Goal: Task Accomplishment & Management: Complete application form

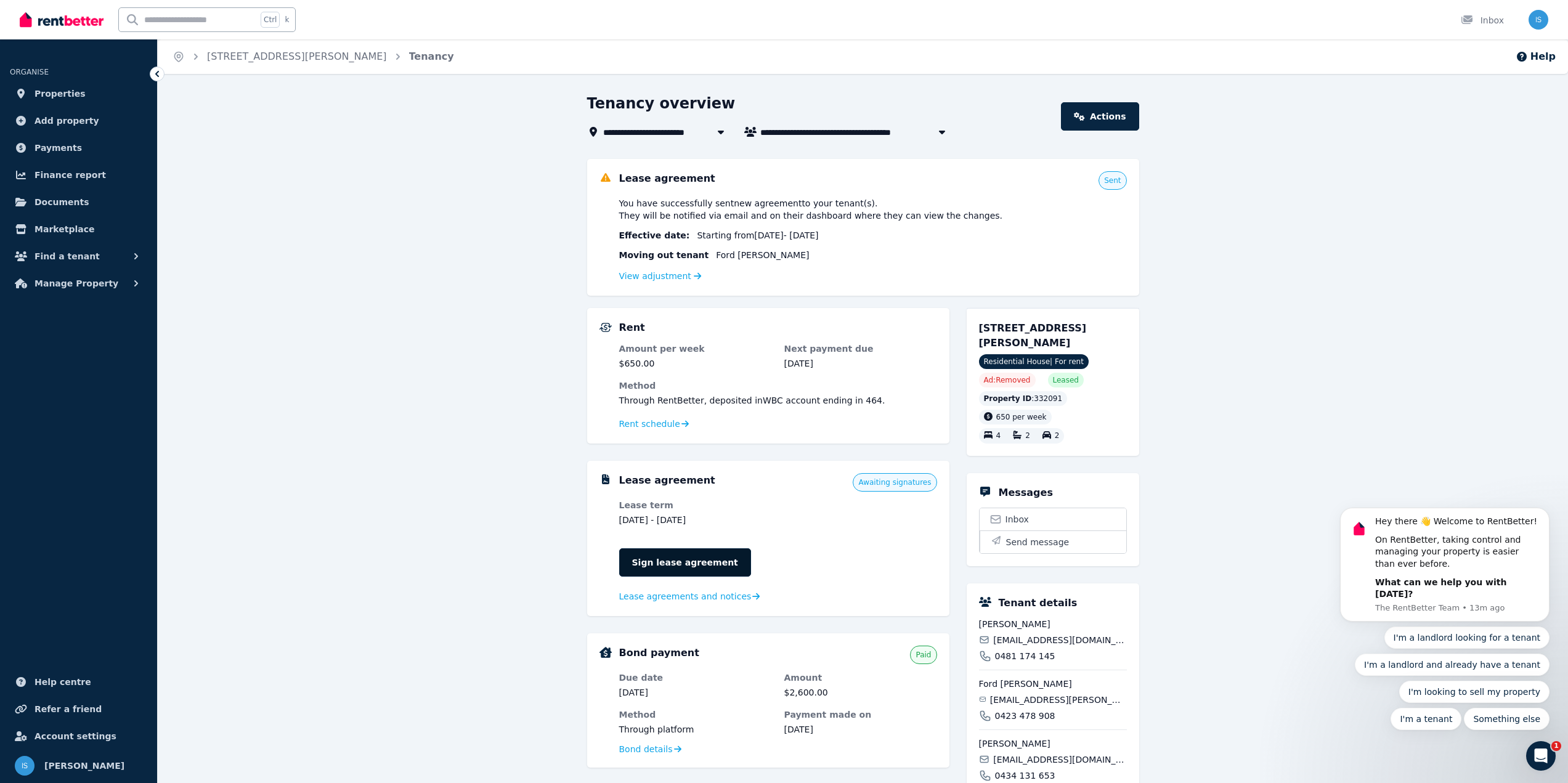
click at [667, 558] on link "Sign lease agreement" at bounding box center [685, 563] width 132 height 28
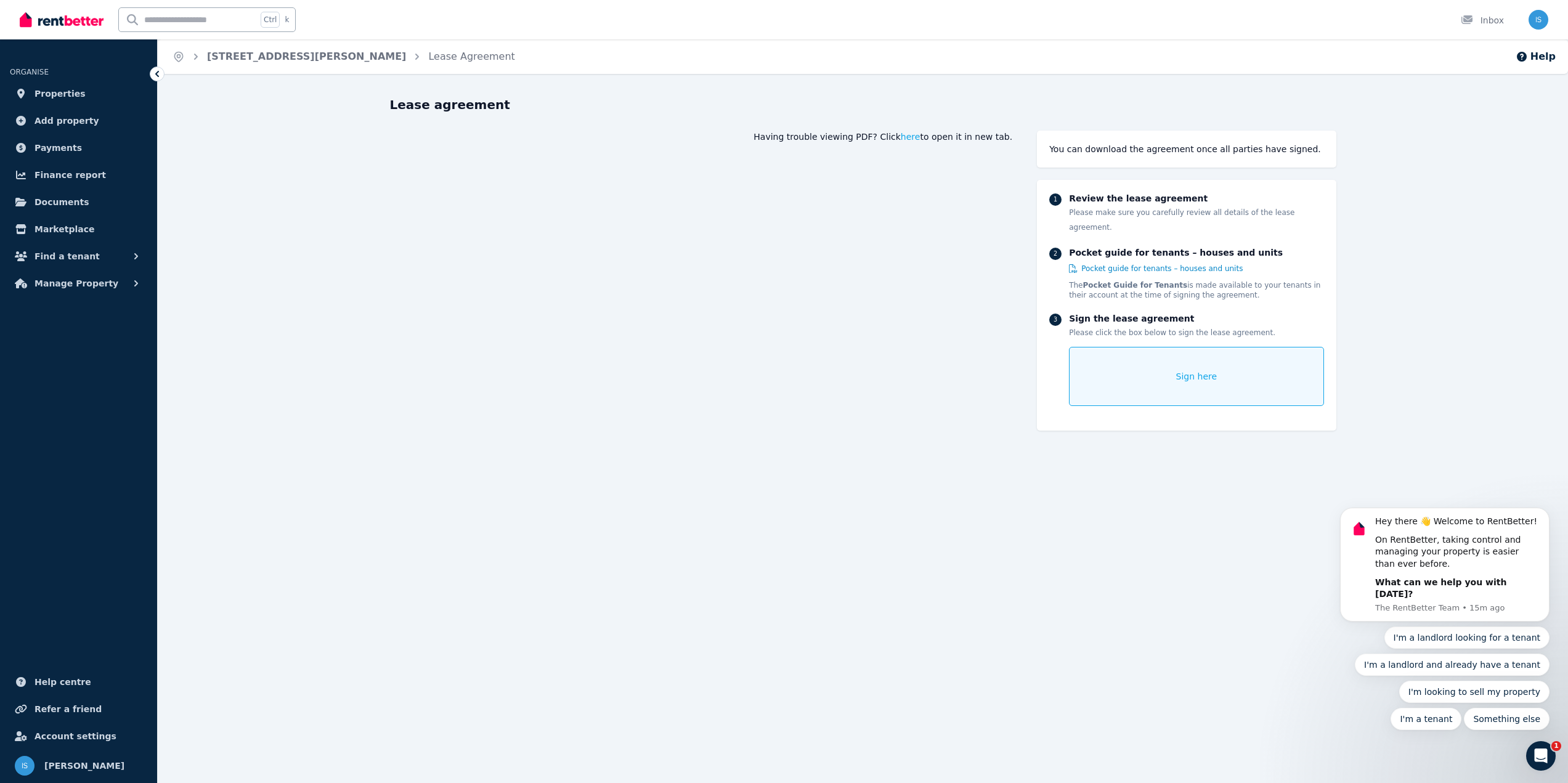
drag, startPoint x: 1400, startPoint y: 347, endPoint x: 1392, endPoint y: 182, distance: 165.2
click at [158, 70] on icon at bounding box center [157, 74] width 13 height 13
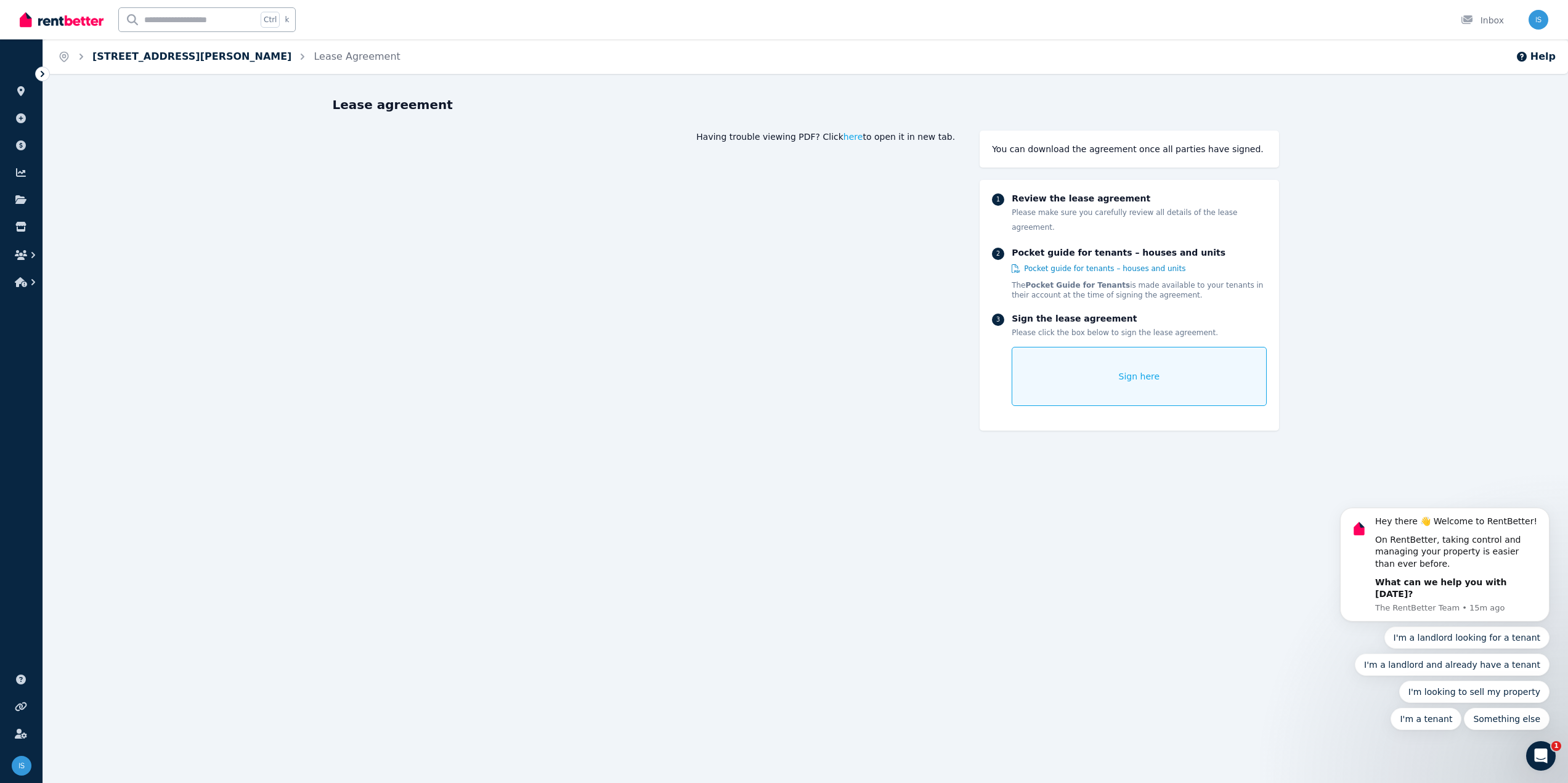
click at [163, 60] on link "[STREET_ADDRESS][PERSON_NAME]" at bounding box center [192, 57] width 199 height 12
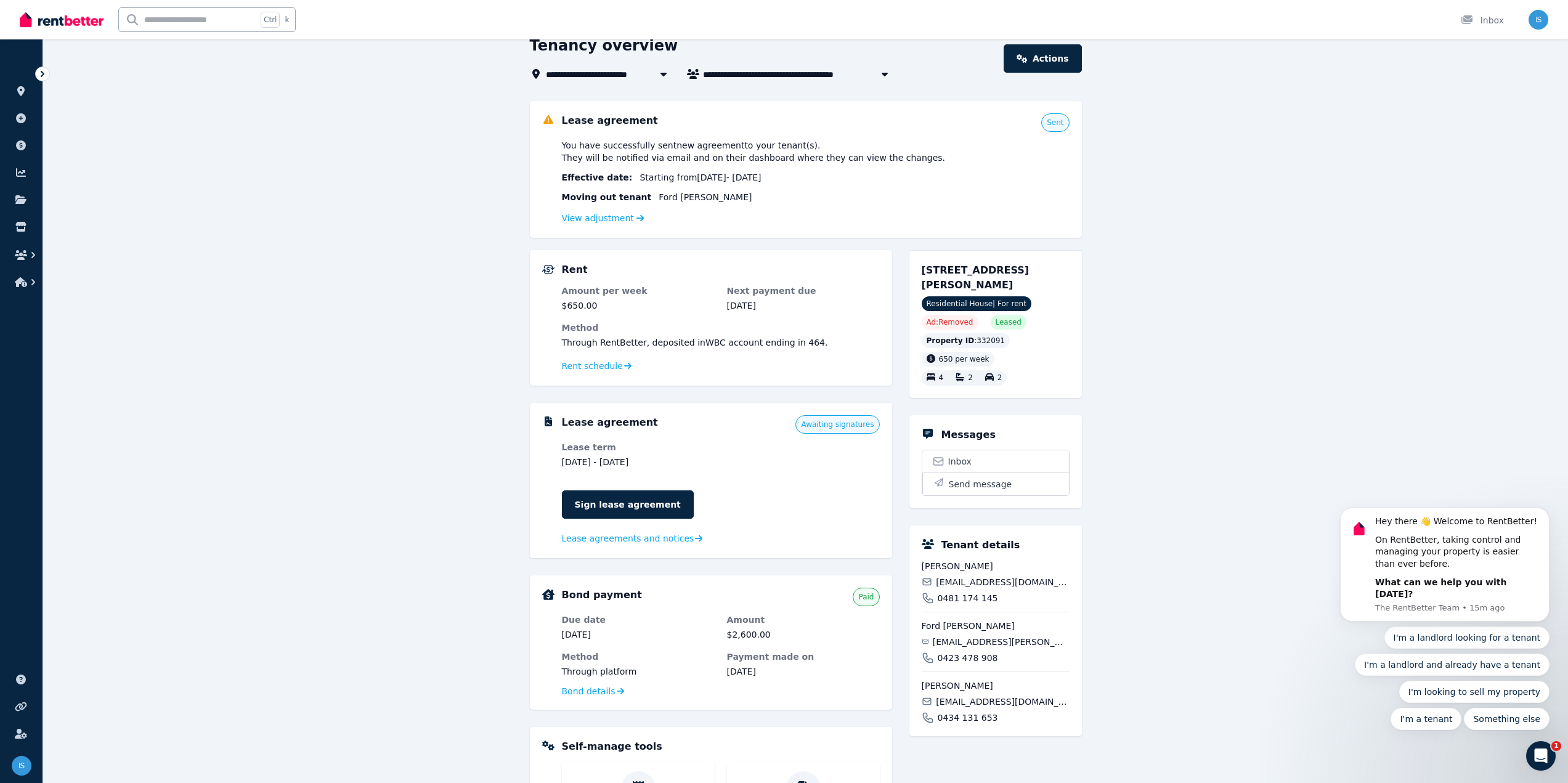
scroll to position [62, 0]
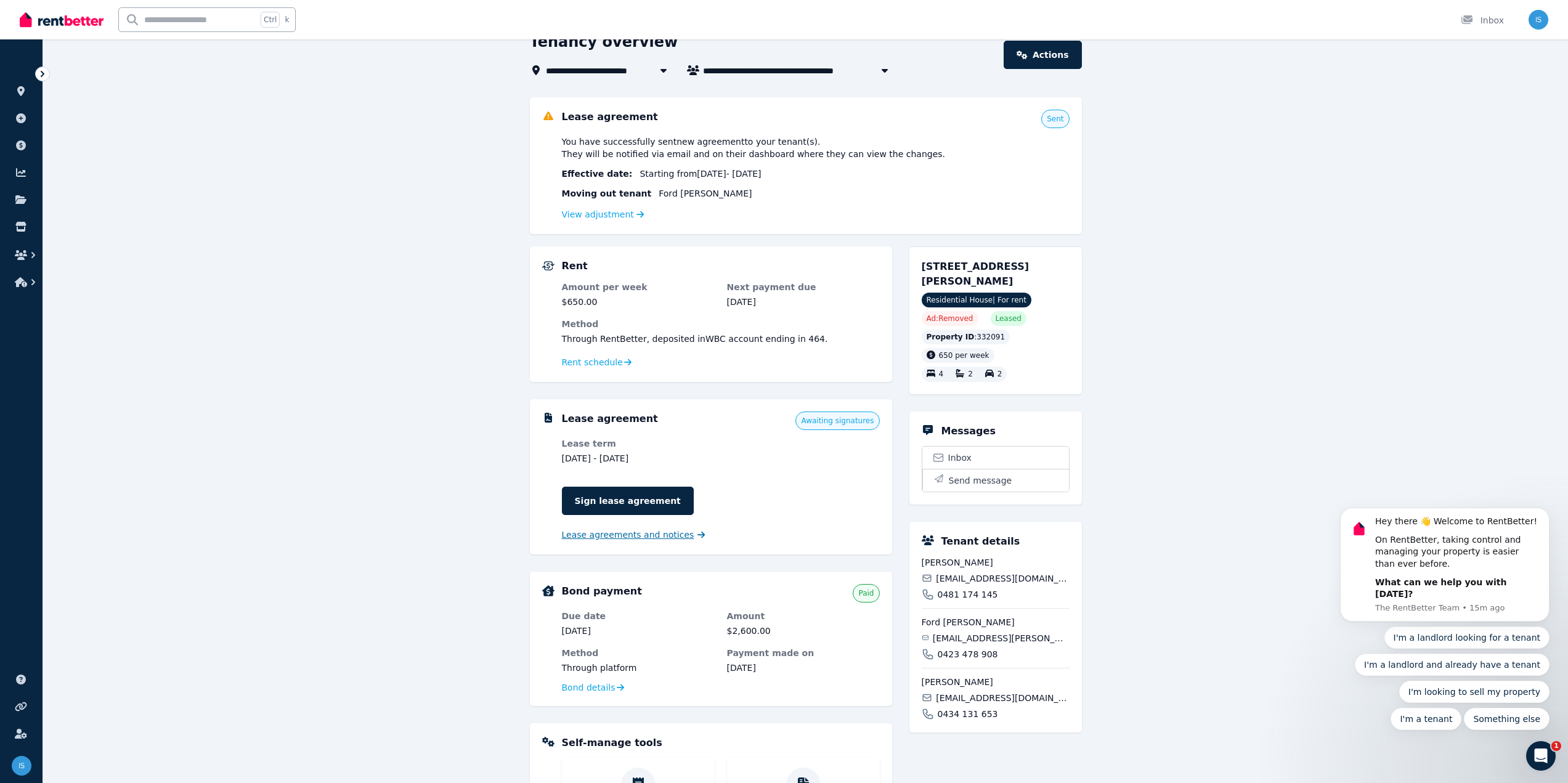
click at [599, 535] on span "Lease agreements and notices" at bounding box center [628, 534] width 132 height 13
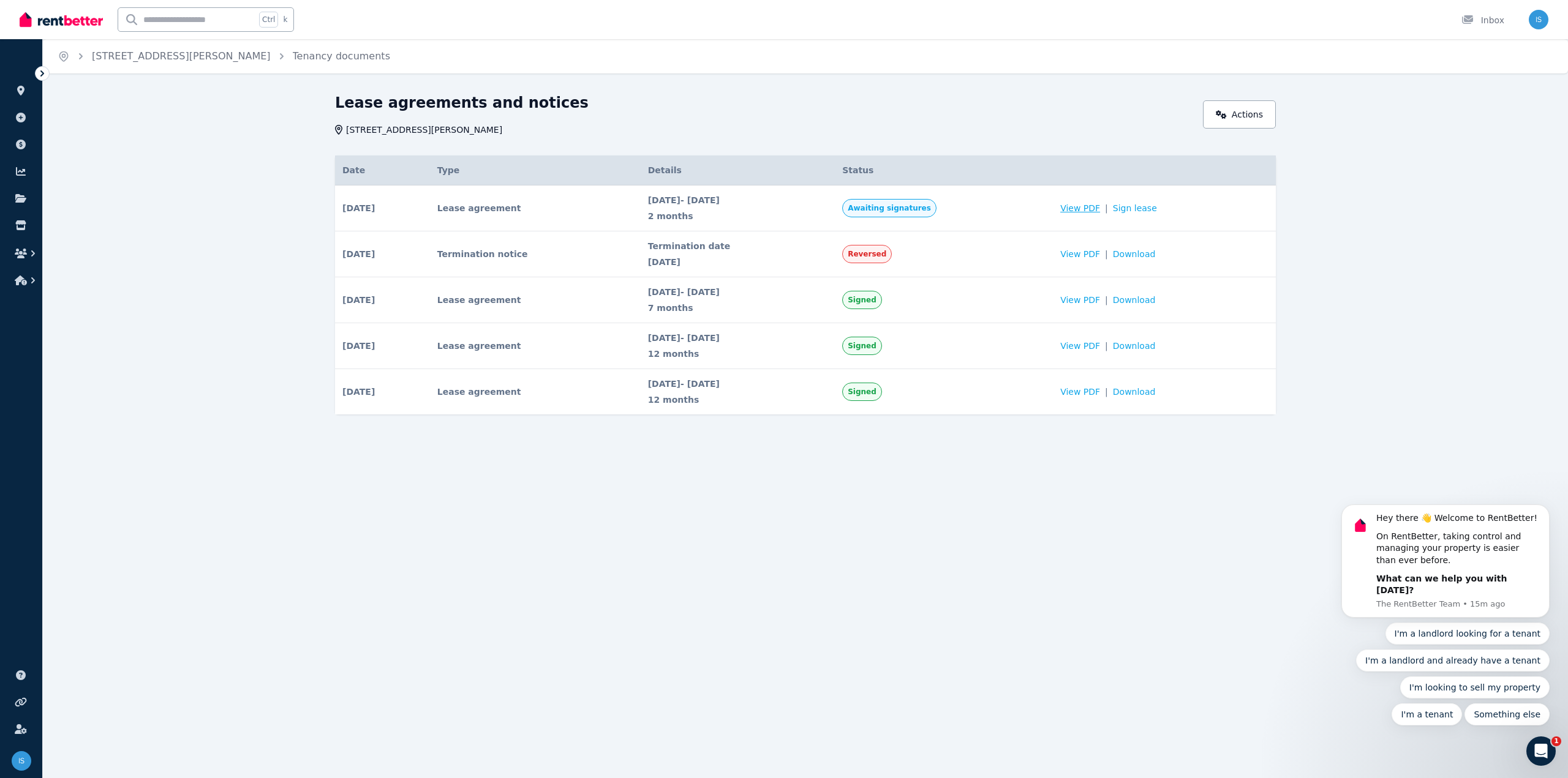
click at [1100, 208] on span "View PDF" at bounding box center [1080, 208] width 40 height 13
click at [1131, 208] on link "Sign lease" at bounding box center [1135, 208] width 44 height 13
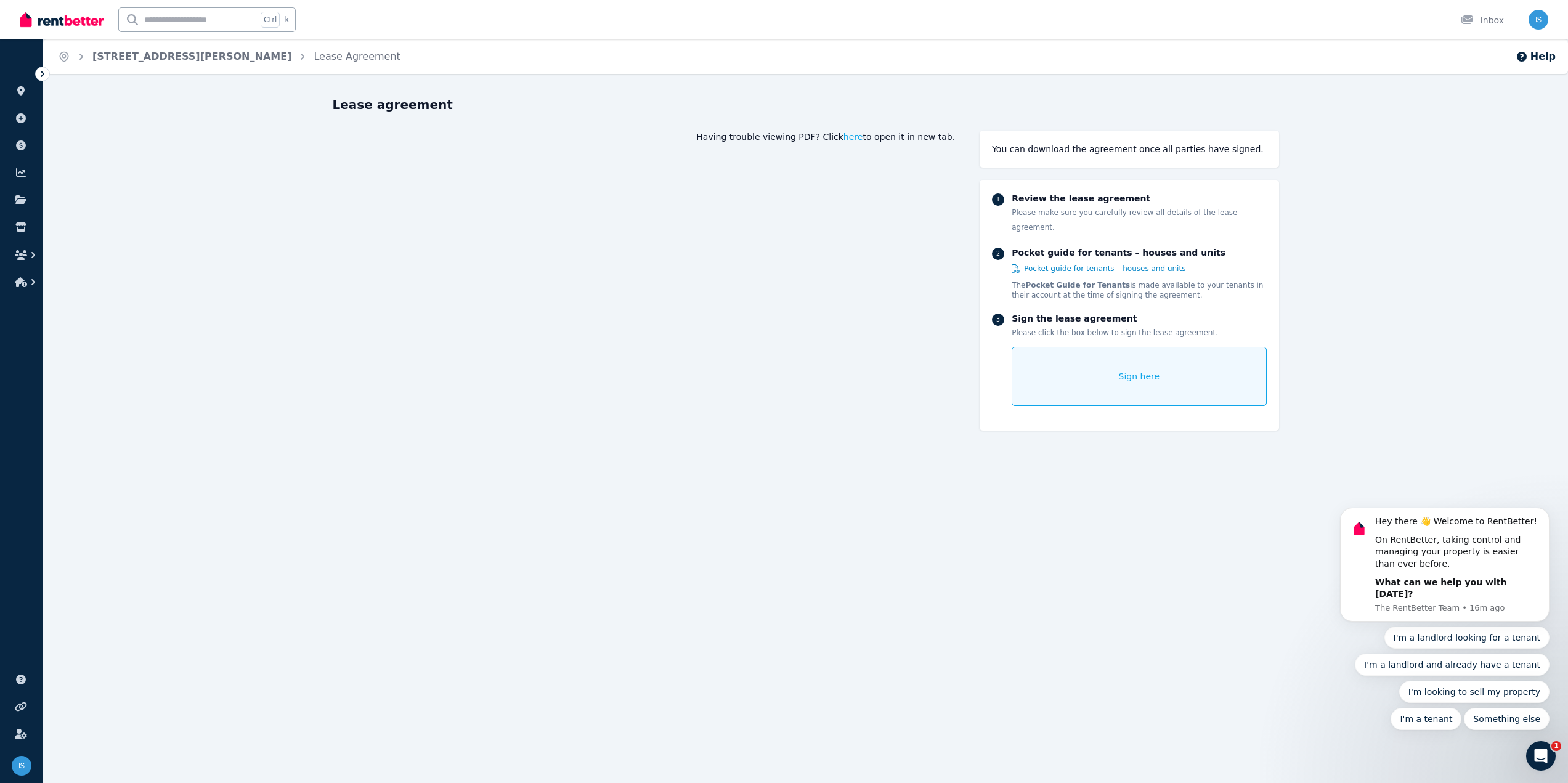
click at [1113, 361] on div "Sign here" at bounding box center [1138, 376] width 254 height 59
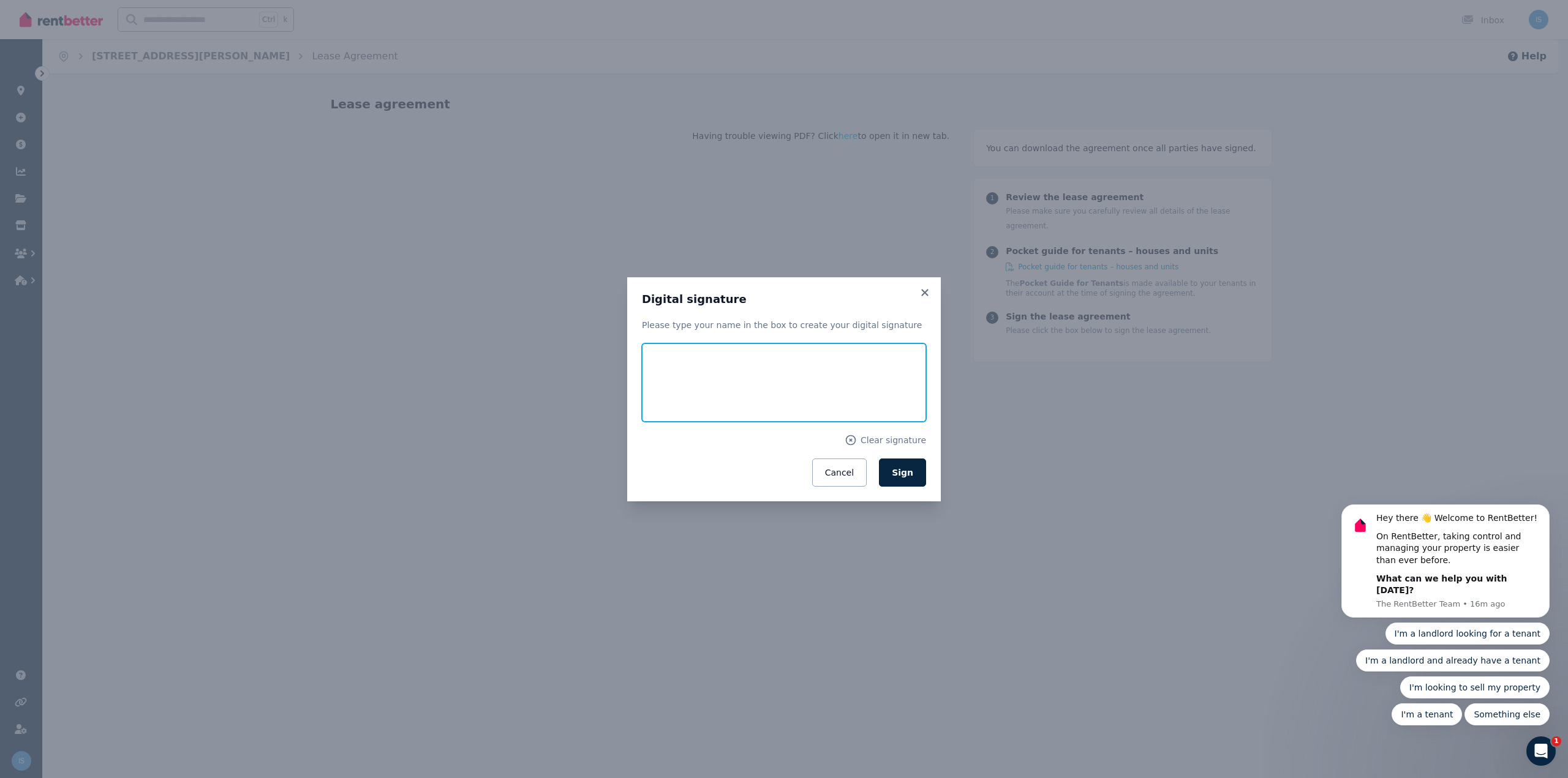
click at [834, 372] on input "text" at bounding box center [784, 383] width 284 height 79
type input "*********"
click at [848, 303] on h3 "Digital signature" at bounding box center [784, 300] width 284 height 15
click at [893, 476] on button "Sign" at bounding box center [902, 472] width 47 height 28
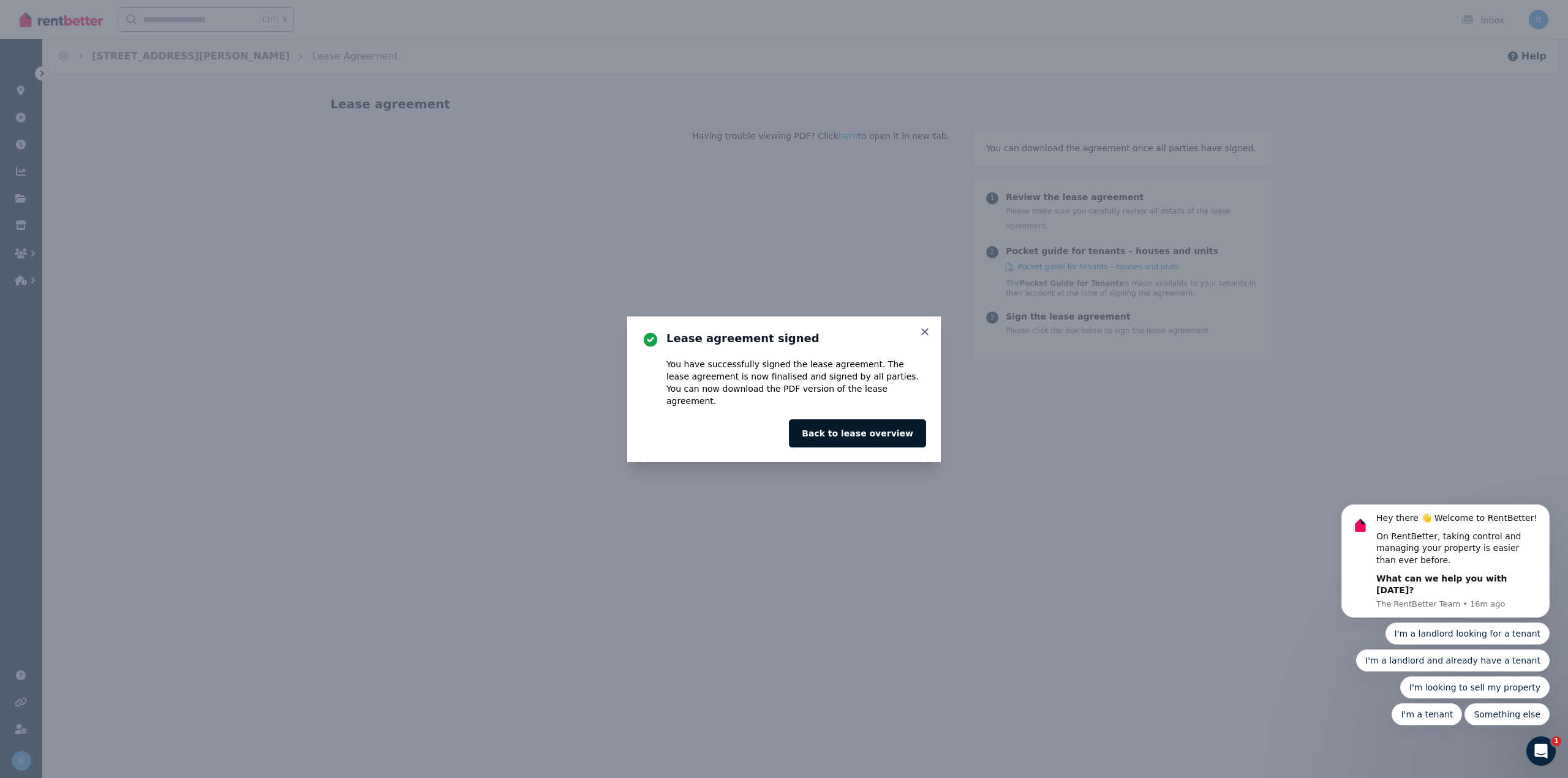
click at [856, 424] on button "Back to lease overview" at bounding box center [857, 433] width 137 height 28
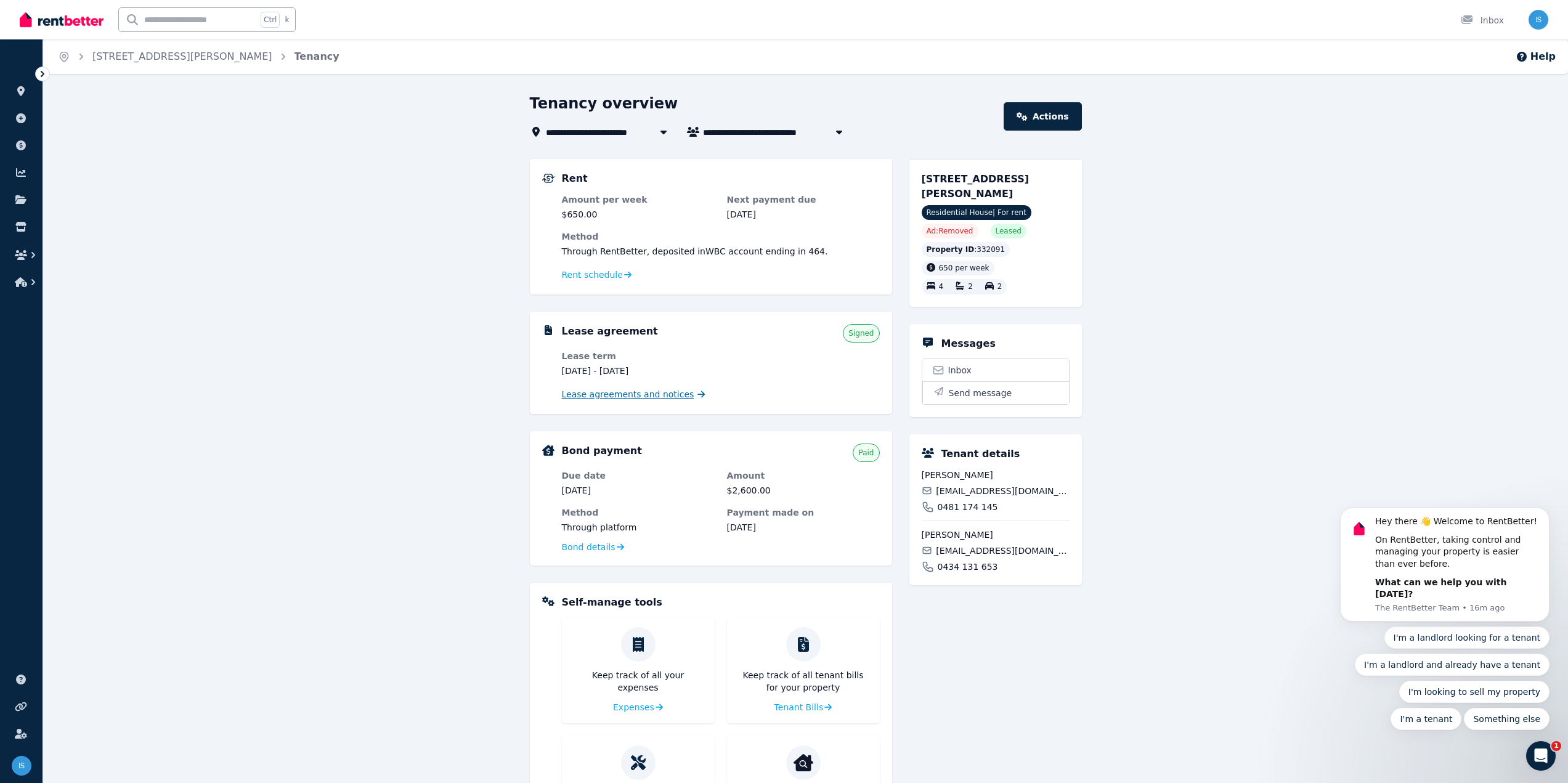
click at [641, 397] on span "Lease agreements and notices" at bounding box center [628, 394] width 132 height 13
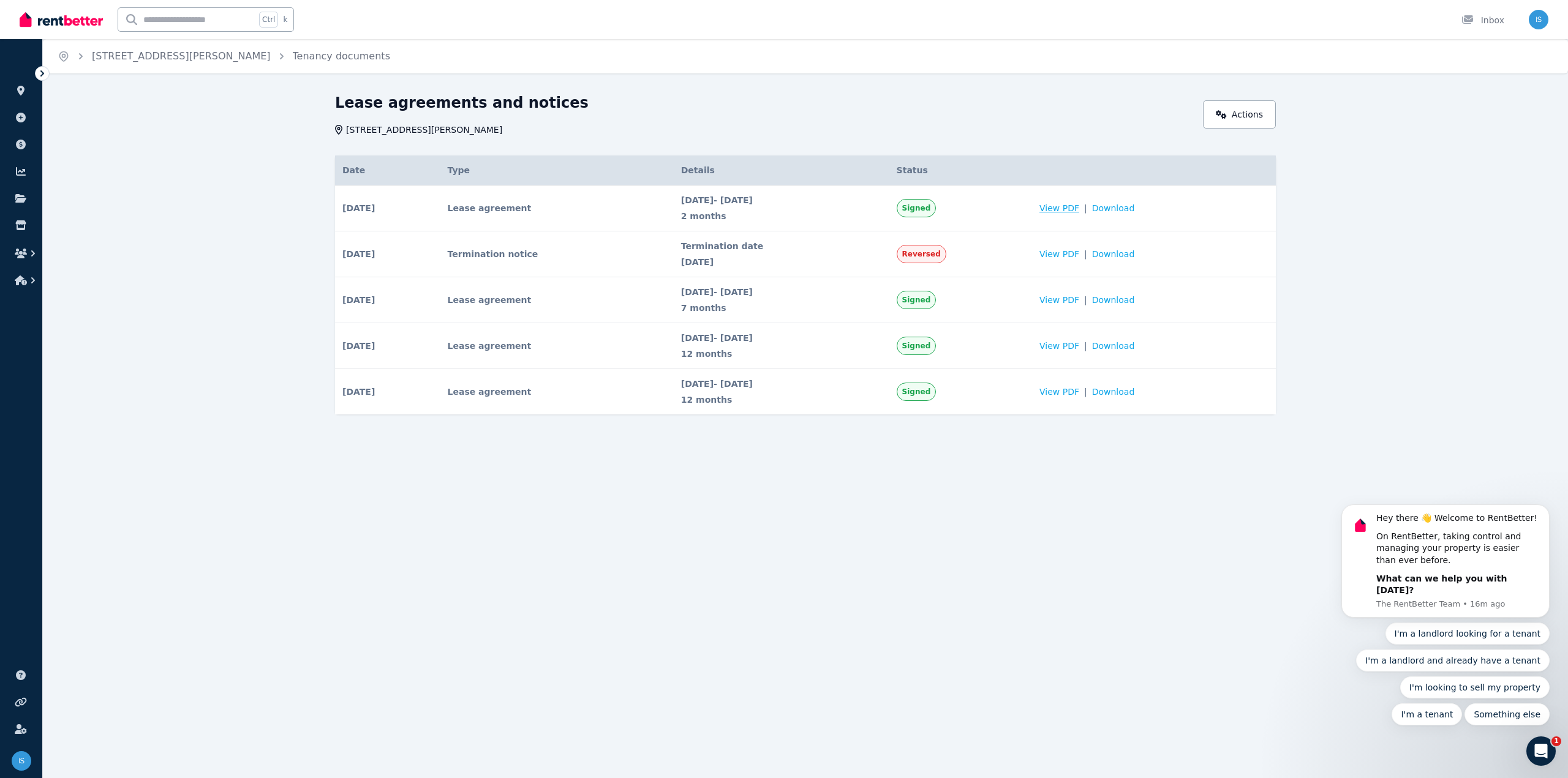
click at [1079, 209] on span "View PDF" at bounding box center [1060, 208] width 40 height 13
